Goal: Find specific page/section: Find specific page/section

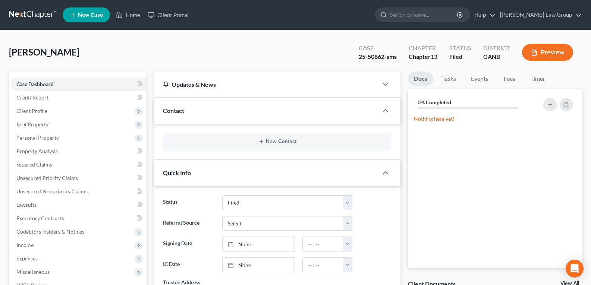
select select "3"
click at [127, 20] on link "Home" at bounding box center [128, 14] width 32 height 13
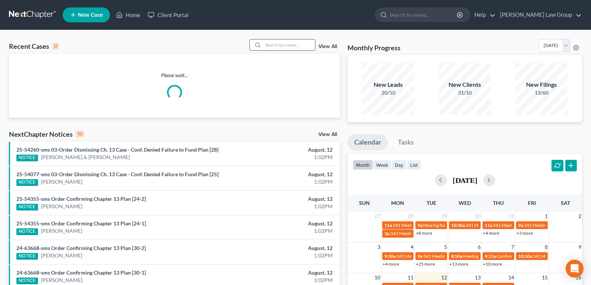
click at [291, 45] on input "search" at bounding box center [289, 45] width 52 height 11
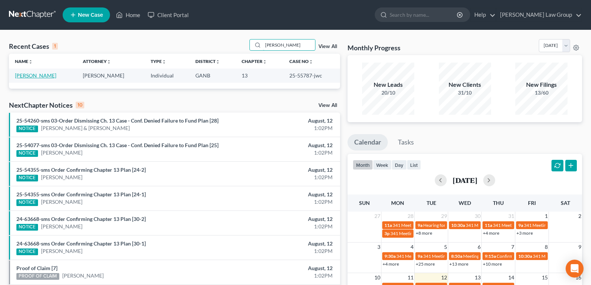
type input "[PERSON_NAME]"
click at [39, 79] on link "[PERSON_NAME]" at bounding box center [35, 75] width 41 height 6
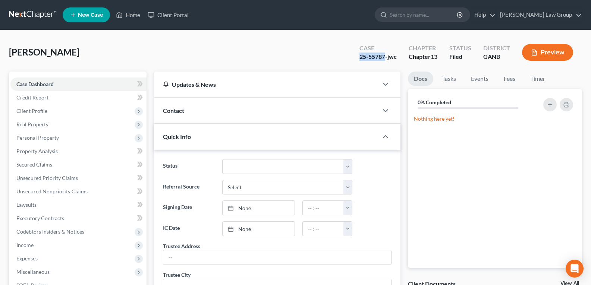
drag, startPoint x: 359, startPoint y: 54, endPoint x: 385, endPoint y: 59, distance: 25.8
click at [385, 59] on div "[PERSON_NAME] Upgraded Case 25-55787-jwc Chapter Chapter 13 Status Filed Distri…" at bounding box center [295, 55] width 573 height 32
copy div "25-55787"
click at [126, 16] on link "Home" at bounding box center [128, 14] width 32 height 13
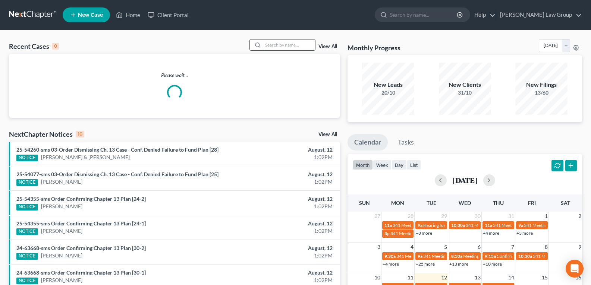
click at [291, 47] on input "search" at bounding box center [289, 45] width 52 height 11
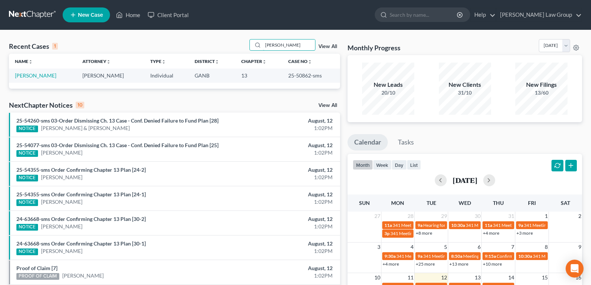
type input "[PERSON_NAME]"
drag, startPoint x: 279, startPoint y: 75, endPoint x: 307, endPoint y: 82, distance: 28.6
click at [307, 82] on td "25-50862-sms" at bounding box center [311, 76] width 58 height 14
copy td "25-50862"
